Goal: Navigation & Orientation: Find specific page/section

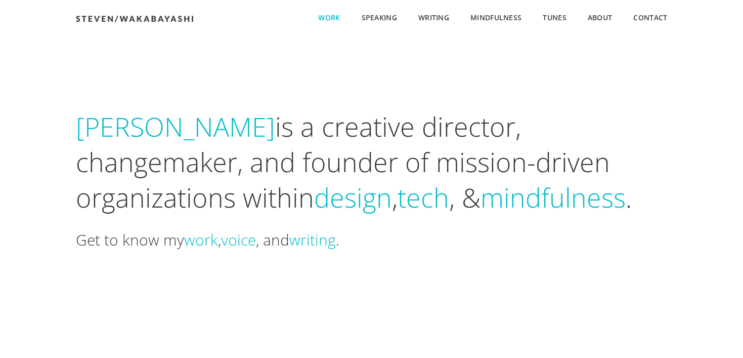
click at [331, 20] on span "Work" at bounding box center [329, 18] width 22 height 11
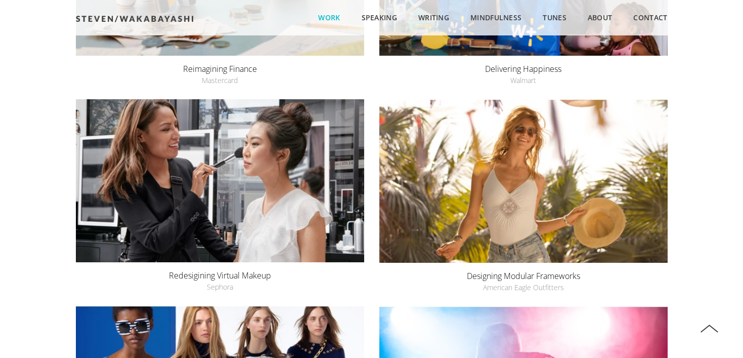
scroll to position [134, 0]
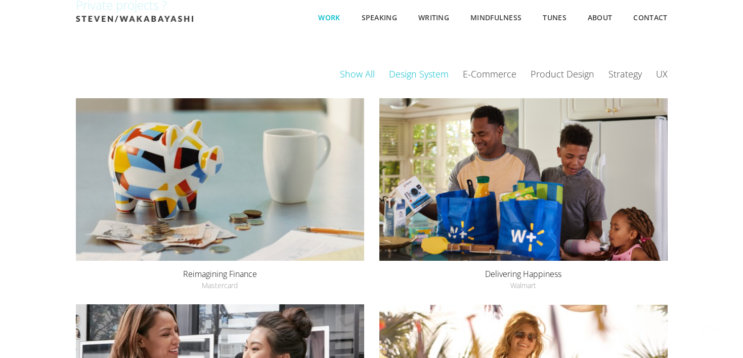
click at [408, 76] on link "Design System" at bounding box center [426, 74] width 74 height 12
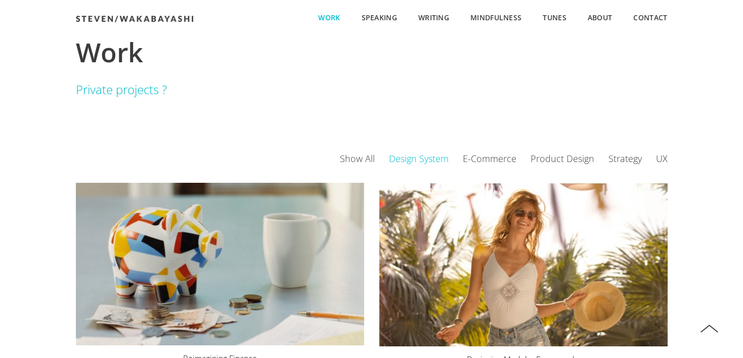
scroll to position [0, 0]
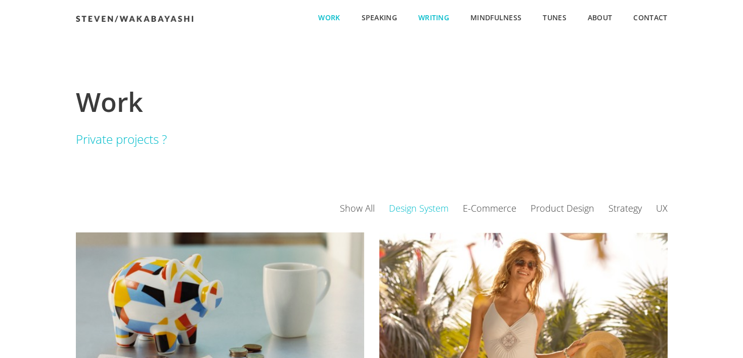
click at [432, 16] on span "Writing" at bounding box center [433, 18] width 31 height 11
